Goal: Information Seeking & Learning: Find specific fact

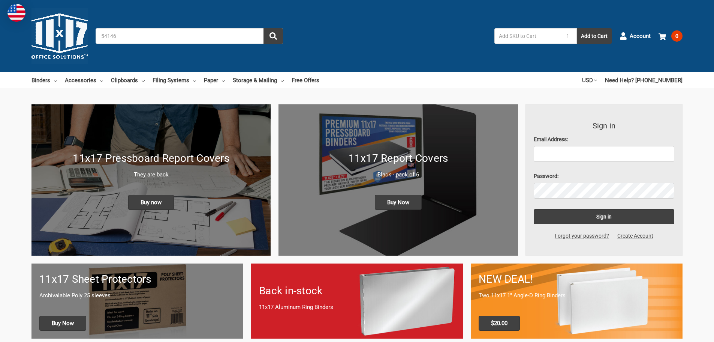
type input "541461"
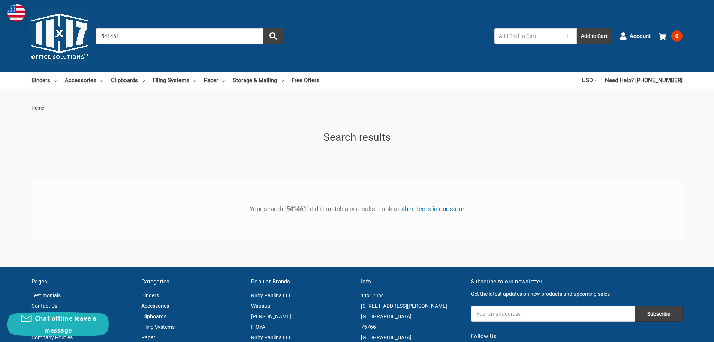
click at [176, 35] on input "541461" at bounding box center [189, 36] width 187 height 16
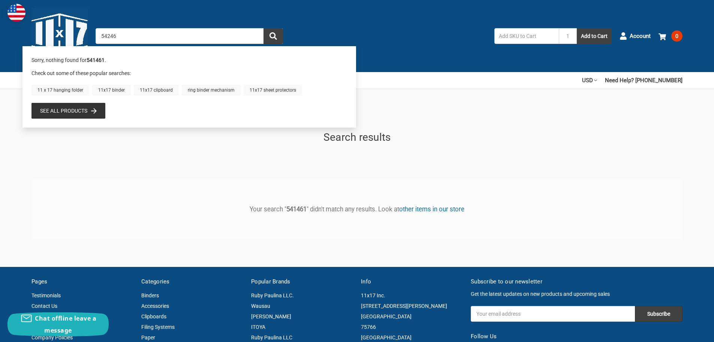
type input "542461"
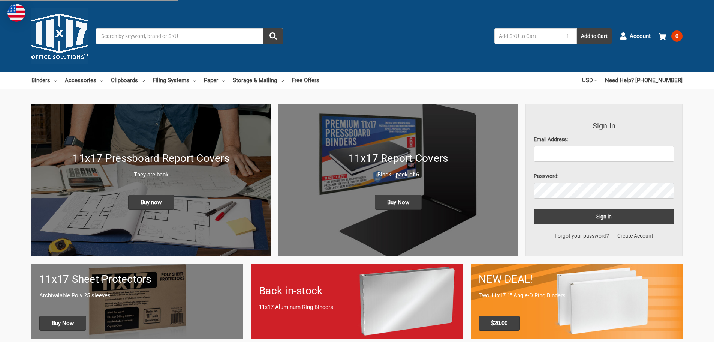
click at [210, 37] on input "Search" at bounding box center [189, 36] width 187 height 16
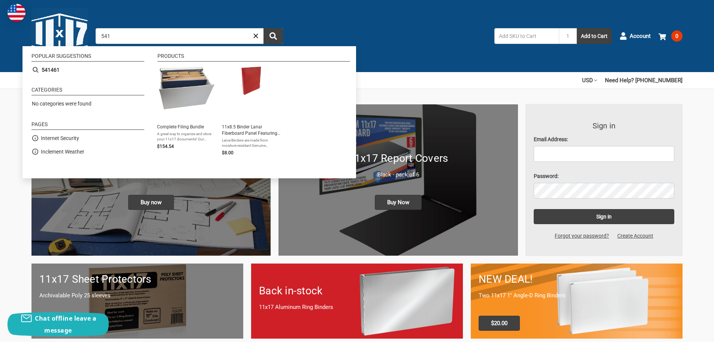
click at [226, 34] on input "541" at bounding box center [189, 36] width 187 height 16
click at [226, 33] on input "541" at bounding box center [189, 36] width 187 height 16
type input "542461"
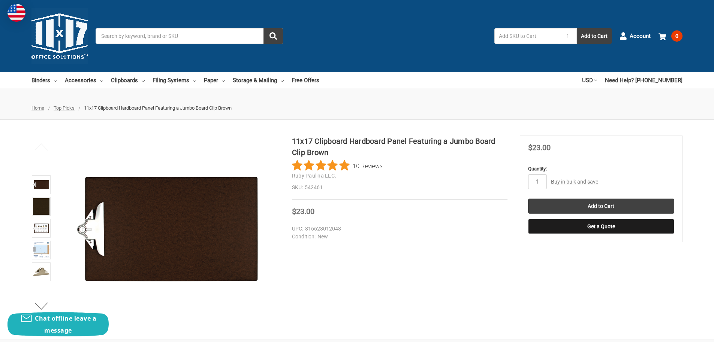
click at [223, 32] on input "Search" at bounding box center [189, 36] width 187 height 16
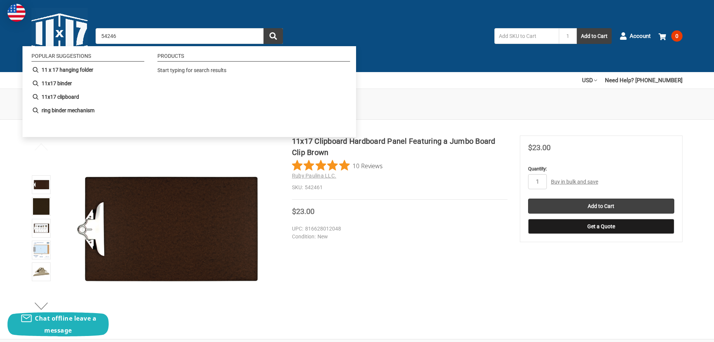
type input "542461"
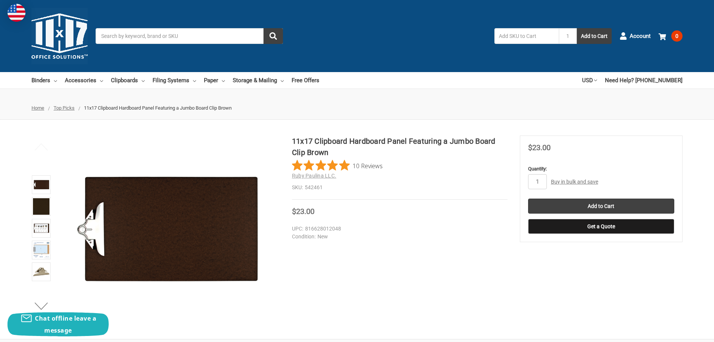
click at [195, 207] on img at bounding box center [168, 228] width 187 height 187
